Goal: Task Accomplishment & Management: Manage account settings

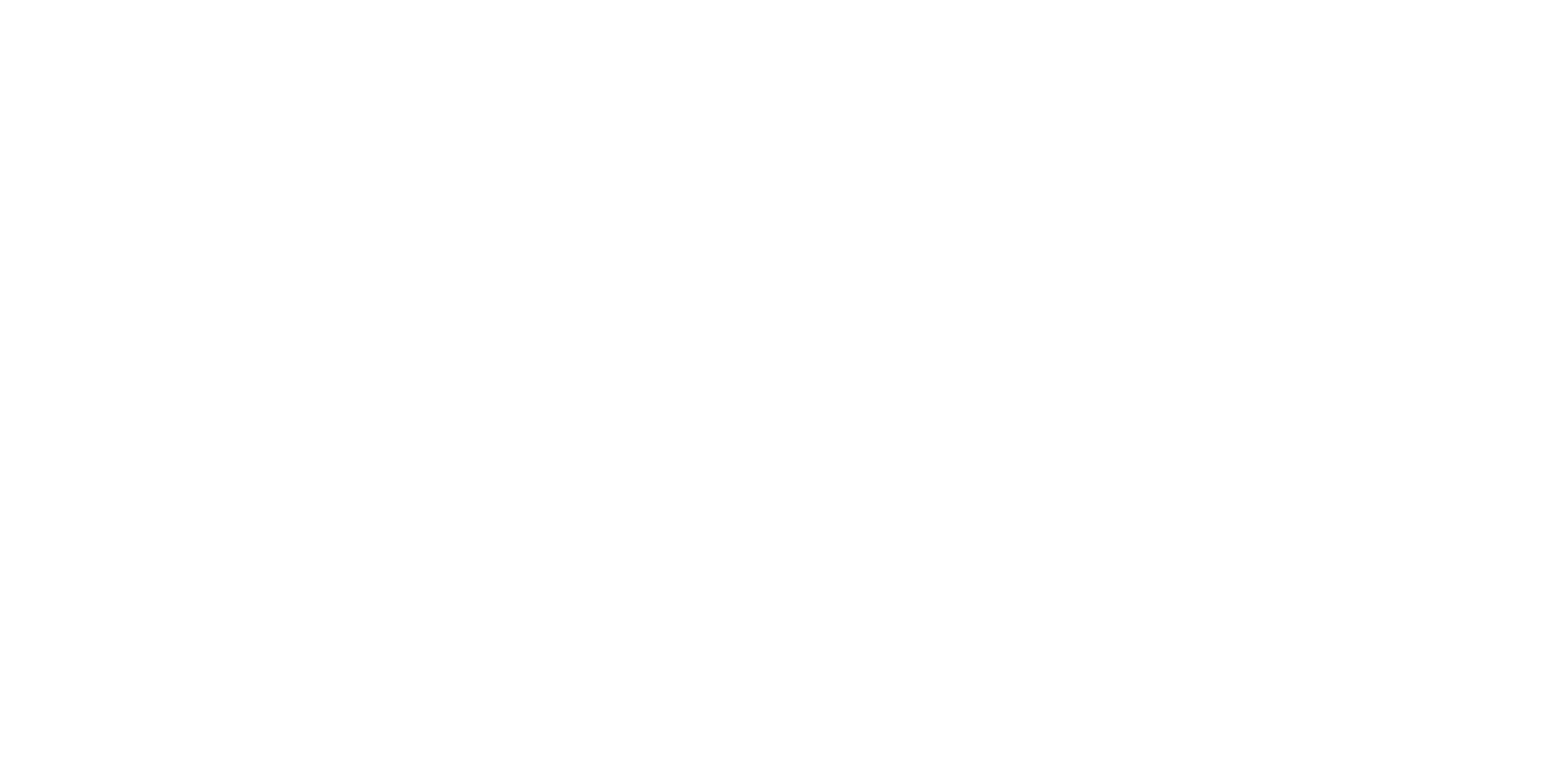
click at [191, 6] on html at bounding box center [784, 3] width 1568 height 6
